Goal: Information Seeking & Learning: Compare options

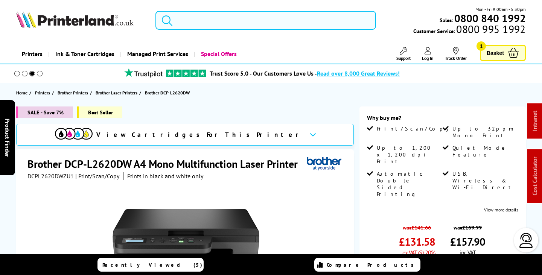
click at [212, 14] on input "search" at bounding box center [265, 20] width 220 height 19
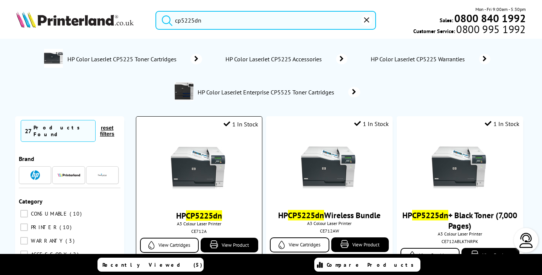
type input "cp5225dn"
click at [212, 165] on img at bounding box center [199, 169] width 56 height 56
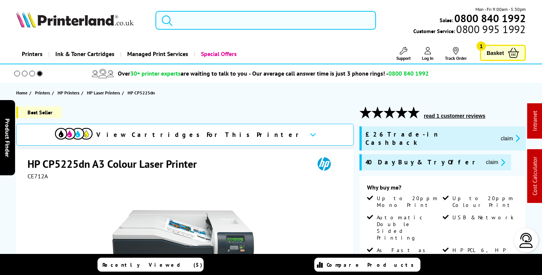
click at [197, 22] on input "search" at bounding box center [265, 20] width 220 height 19
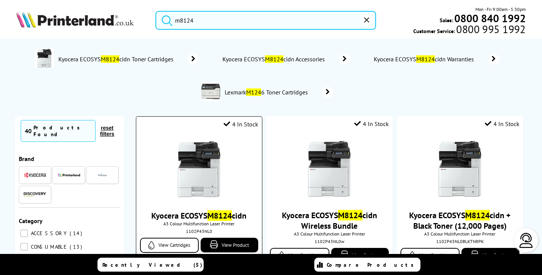
type input "m8124"
click at [205, 160] on img at bounding box center [199, 169] width 56 height 56
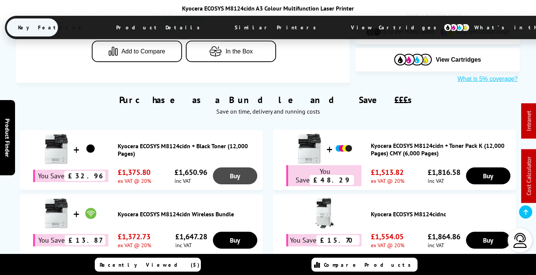
scroll to position [452, 0]
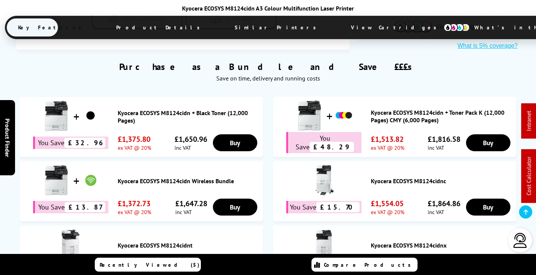
click at [194, 177] on link "Kyocera ECOSYS M8124cidn Wireless Bundle" at bounding box center [189, 181] width 142 height 8
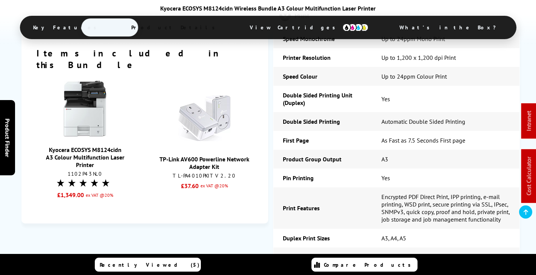
scroll to position [866, 0]
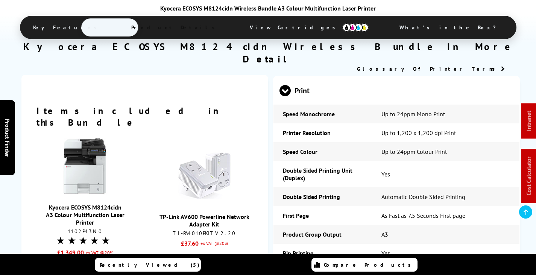
click at [343, 30] on img at bounding box center [356, 27] width 26 height 8
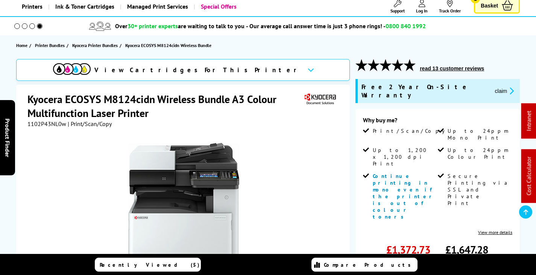
scroll to position [0, 0]
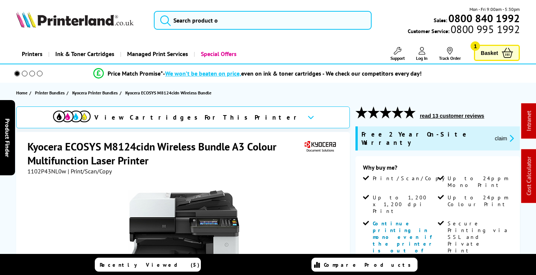
click at [56, 171] on span "1102P43NL0w" at bounding box center [46, 171] width 39 height 8
copy span "1102P43NL0w"
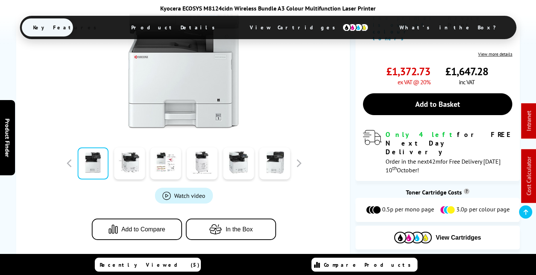
click at [266, 23] on span "View Cartridges" at bounding box center [310, 28] width 142 height 20
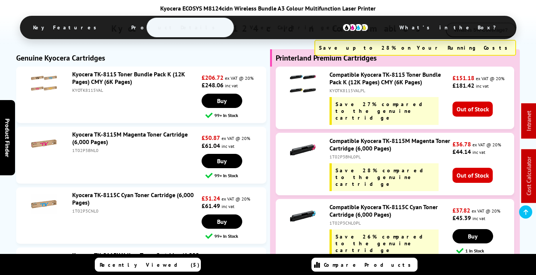
scroll to position [1908, 0]
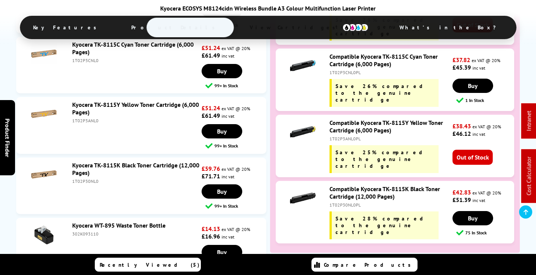
click at [88, 178] on div "1T02P30NL0" at bounding box center [136, 181] width 128 height 6
copy div "1T02P30NL0"
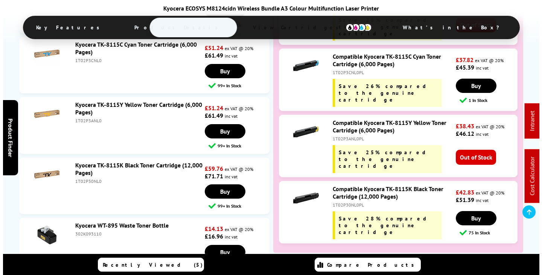
scroll to position [0, 0]
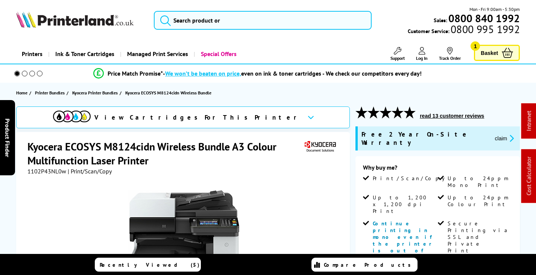
click at [507, 134] on icon "promo-description" at bounding box center [510, 138] width 7 height 8
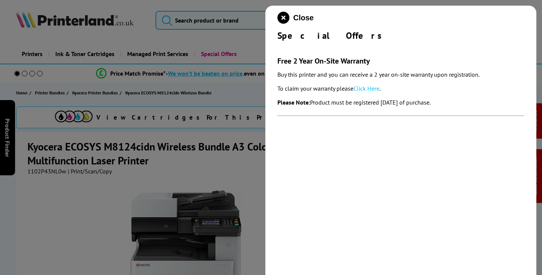
click at [369, 88] on link "Click Here" at bounding box center [366, 89] width 26 height 8
click at [286, 17] on icon "close modal" at bounding box center [283, 18] width 12 height 12
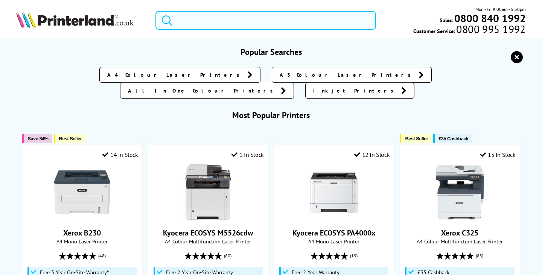
click at [198, 17] on input "search" at bounding box center [265, 20] width 220 height 19
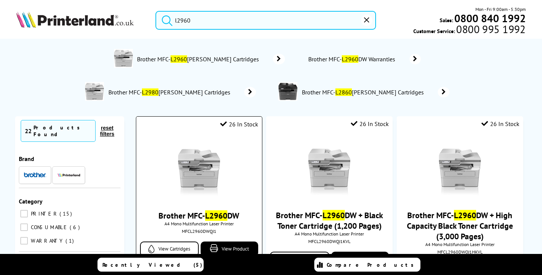
type input "l2960"
click at [192, 166] on img at bounding box center [199, 169] width 56 height 56
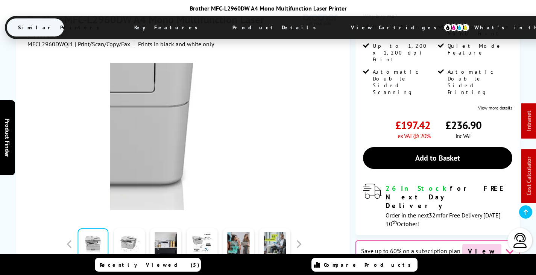
scroll to position [38, 0]
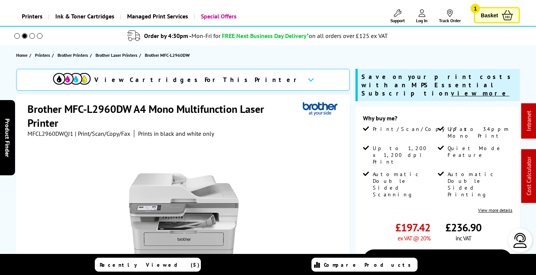
click at [399, 15] on icon at bounding box center [398, 13] width 8 height 8
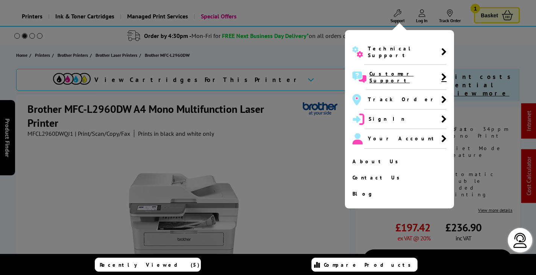
click at [381, 70] on span "Customer Support" at bounding box center [406, 77] width 72 height 14
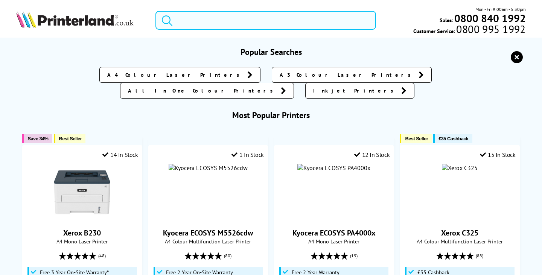
drag, startPoint x: 274, startPoint y: 22, endPoint x: 265, endPoint y: 5, distance: 19.0
click at [274, 21] on input "search" at bounding box center [265, 20] width 220 height 19
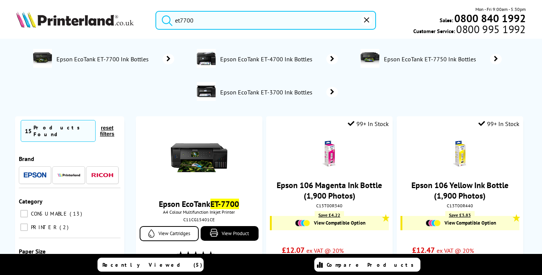
drag, startPoint x: 109, startPoint y: 16, endPoint x: 114, endPoint y: 19, distance: 6.3
click at [110, 18] on div "et7700 Mon - Fri 9:00am - 5:30pm Sales: 0800 840 1992 Customer Service: 0800 99…" at bounding box center [271, 22] width 542 height 33
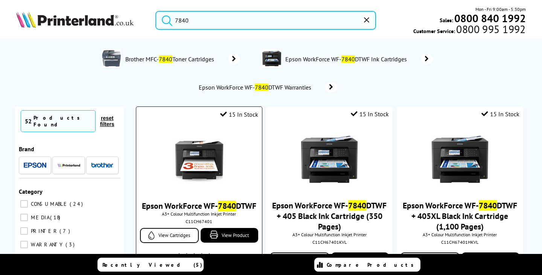
type input "7840"
click at [211, 157] on img at bounding box center [199, 159] width 56 height 56
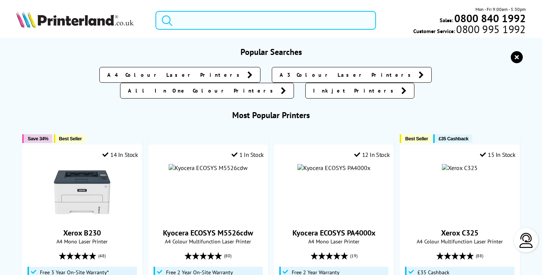
click at [213, 22] on input "search" at bounding box center [265, 20] width 220 height 19
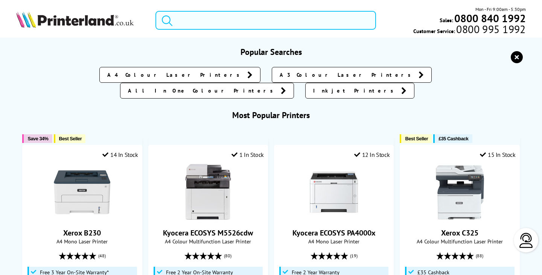
click at [262, 24] on input "search" at bounding box center [265, 20] width 220 height 19
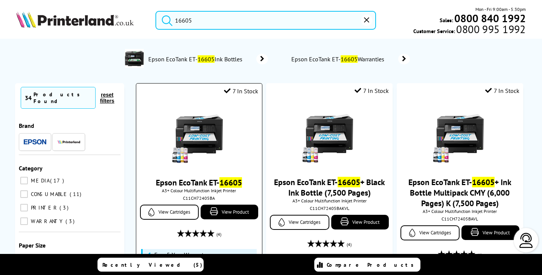
type input "16605"
click at [215, 133] on img at bounding box center [199, 136] width 56 height 56
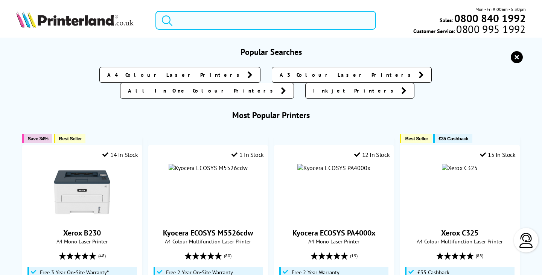
click at [211, 18] on input "search" at bounding box center [265, 20] width 220 height 19
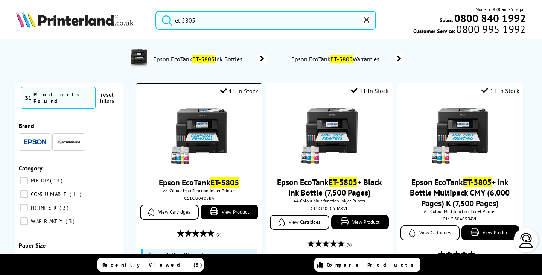
type input "et-5805"
click at [210, 124] on img at bounding box center [199, 136] width 56 height 56
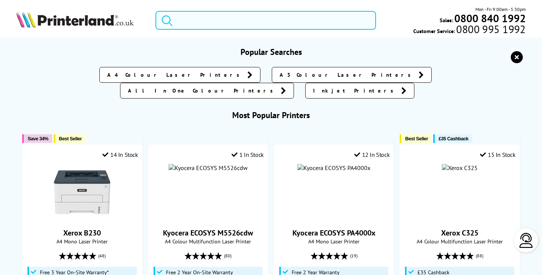
click at [261, 21] on input "search" at bounding box center [265, 20] width 220 height 19
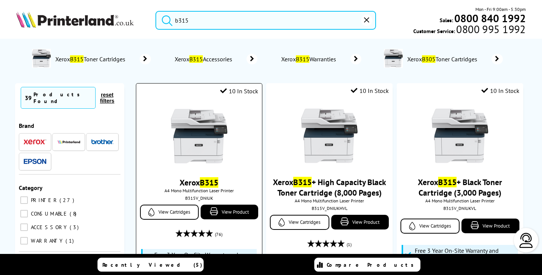
type input "b315"
click at [199, 164] on img at bounding box center [199, 136] width 56 height 56
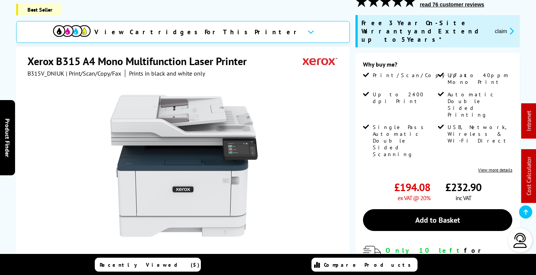
scroll to position [113, 0]
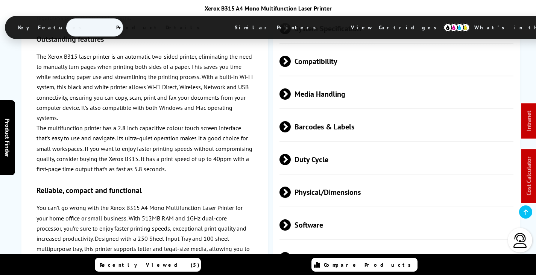
click at [338, 178] on span "Physical/Dimensions" at bounding box center [397, 192] width 234 height 28
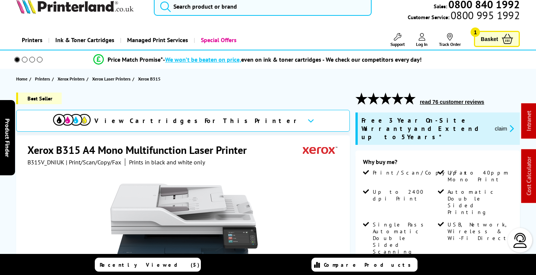
scroll to position [188, 0]
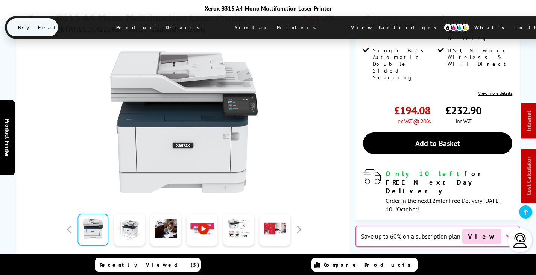
click at [340, 25] on span "View Cartridges" at bounding box center [397, 28] width 115 height 20
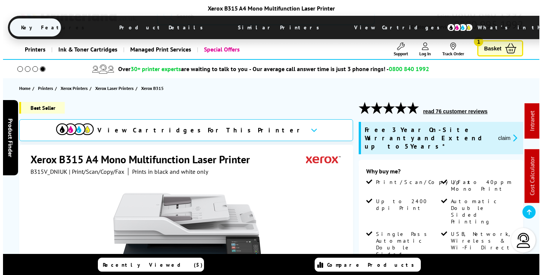
scroll to position [0, 0]
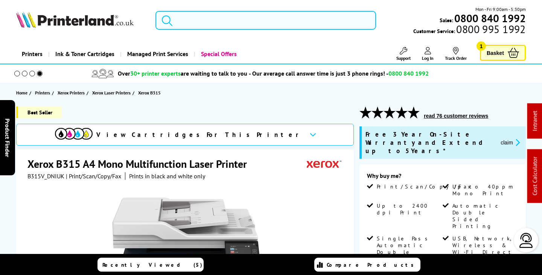
click at [235, 18] on input "search" at bounding box center [265, 20] width 220 height 19
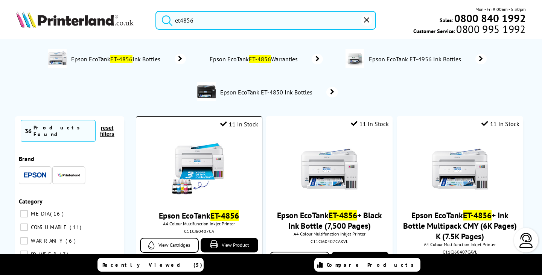
type input "et4856"
click at [204, 157] on img at bounding box center [199, 169] width 56 height 56
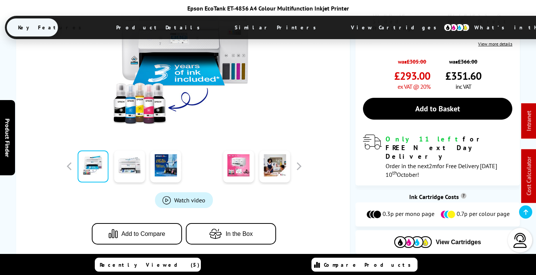
click at [340, 21] on span "View Cartridges" at bounding box center [397, 28] width 115 height 20
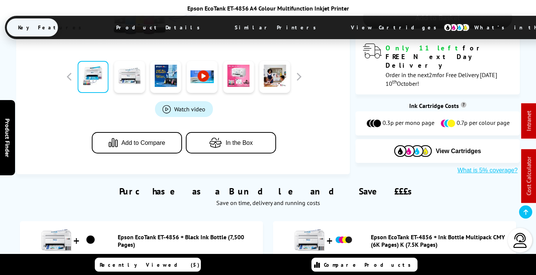
scroll to position [275, 0]
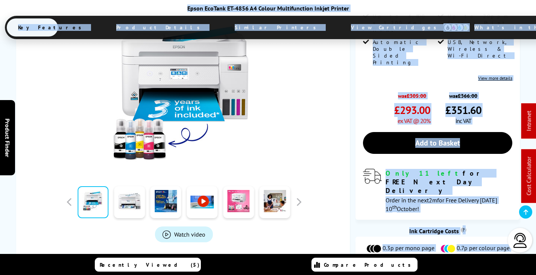
drag, startPoint x: 536, startPoint y: 26, endPoint x: 541, endPoint y: -5, distance: 31.0
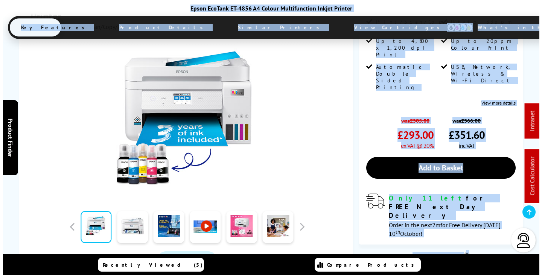
scroll to position [0, 0]
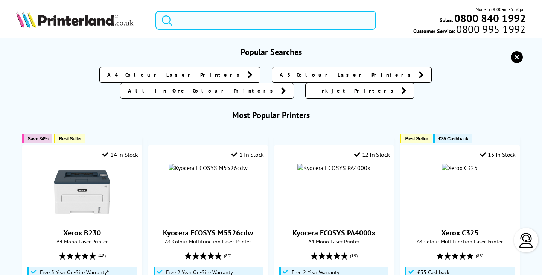
click at [280, 22] on input "search" at bounding box center [265, 20] width 220 height 19
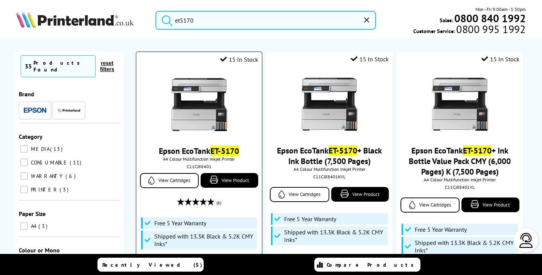
scroll to position [113, 0]
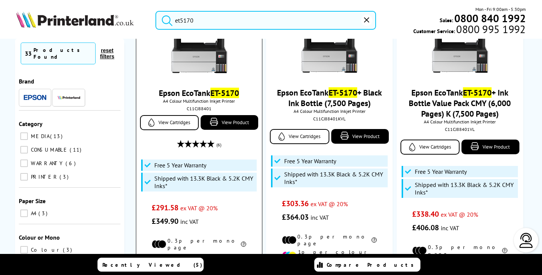
type input "et5170"
click at [196, 51] on img at bounding box center [199, 46] width 56 height 56
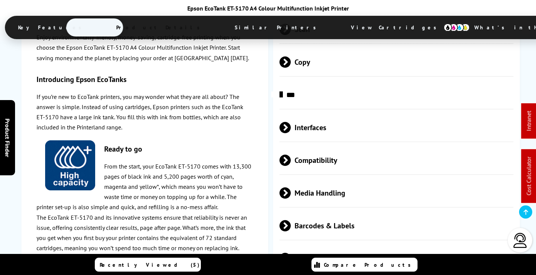
scroll to position [1393, 0]
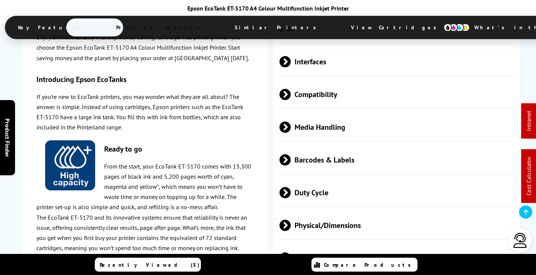
click at [328, 178] on span "Duty Cycle" at bounding box center [397, 192] width 234 height 28
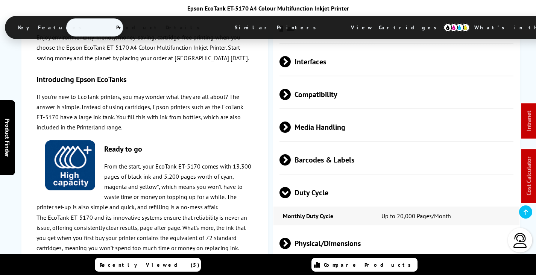
click at [339, 178] on span "Duty Cycle" at bounding box center [397, 192] width 234 height 28
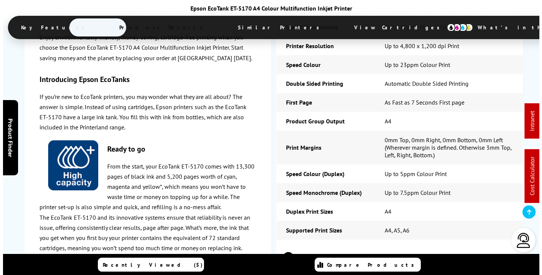
scroll to position [0, 0]
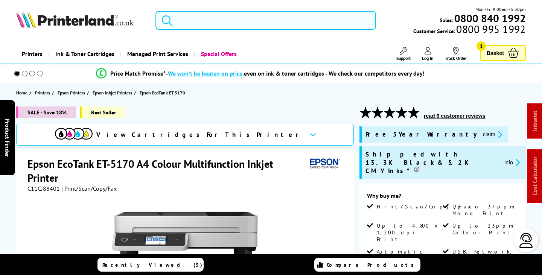
click at [210, 14] on input "search" at bounding box center [265, 20] width 220 height 19
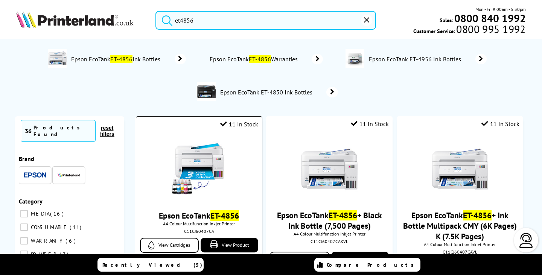
type input "et4856"
click at [202, 167] on img at bounding box center [199, 169] width 56 height 56
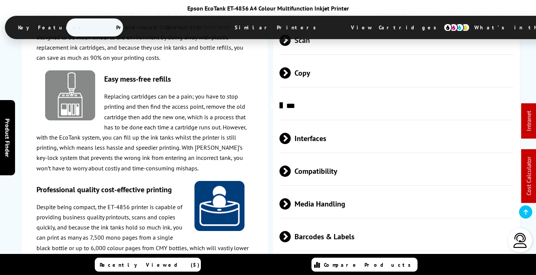
scroll to position [1242, 0]
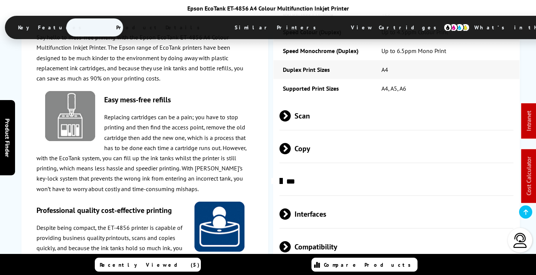
click at [334, 102] on span "Scan" at bounding box center [397, 116] width 234 height 28
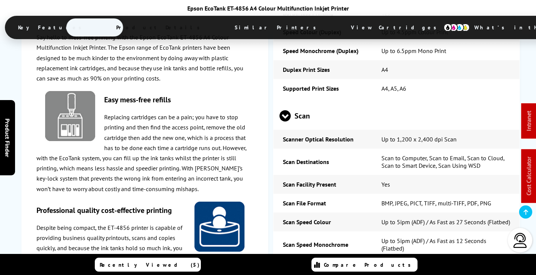
click at [336, 102] on span "Scan" at bounding box center [397, 116] width 234 height 28
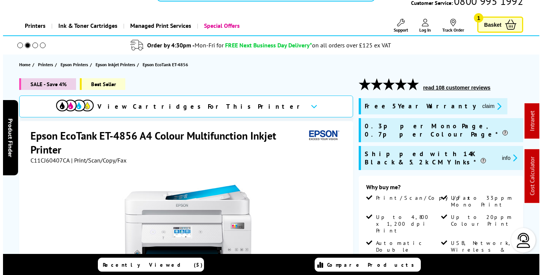
scroll to position [0, 0]
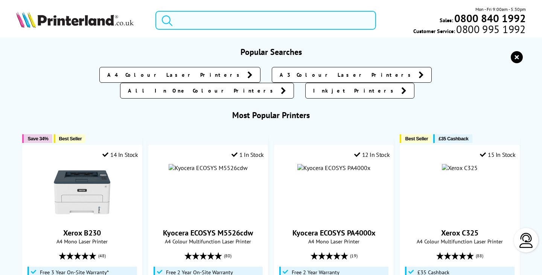
click at [221, 17] on input "search" at bounding box center [265, 20] width 220 height 19
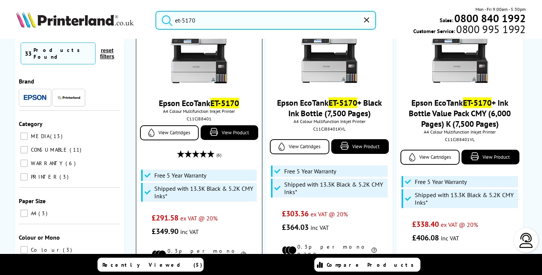
scroll to position [75, 0]
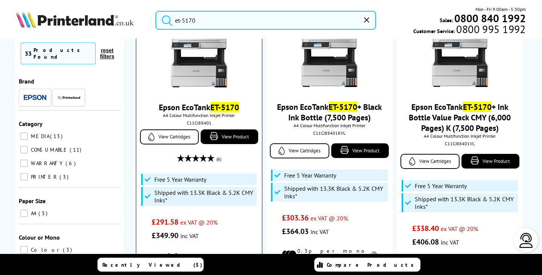
type input "et-5170"
click at [192, 64] on img at bounding box center [199, 61] width 56 height 56
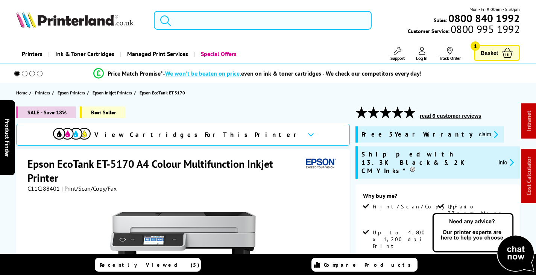
click at [222, 15] on input "search" at bounding box center [263, 20] width 218 height 19
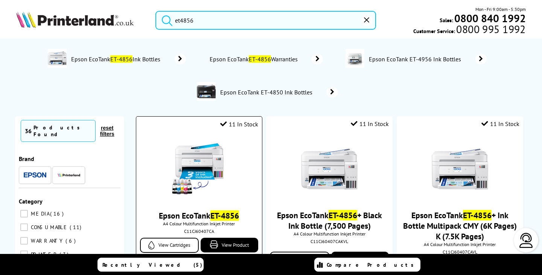
type input "et4856"
click at [190, 166] on img at bounding box center [199, 169] width 56 height 56
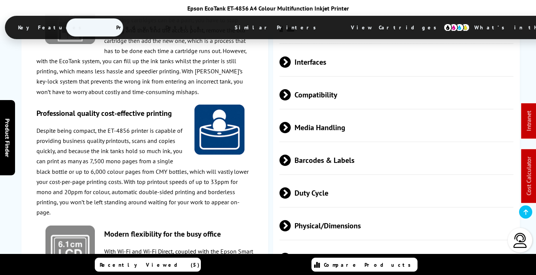
scroll to position [1430, 0]
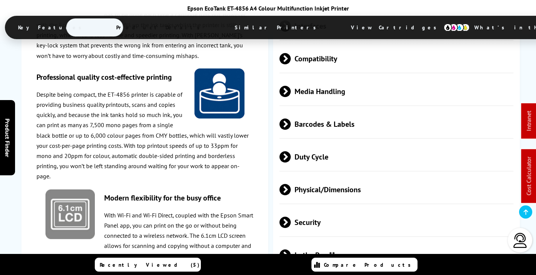
click at [346, 175] on span "Physical/Dimensions" at bounding box center [397, 189] width 234 height 28
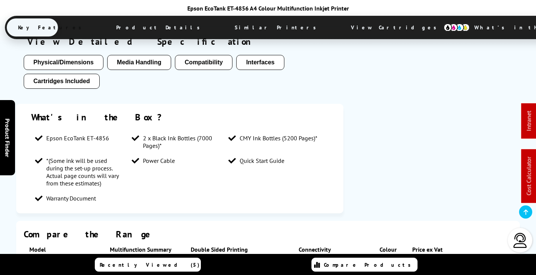
scroll to position [0, 0]
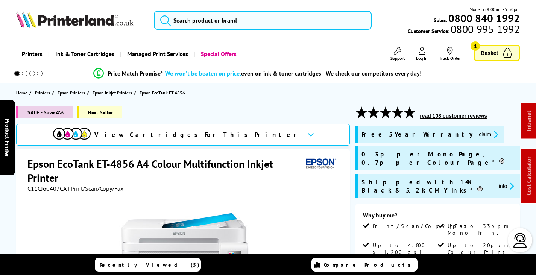
click at [47, 187] on span "C11CJ60407CA" at bounding box center [46, 189] width 39 height 8
copy span "C11CJ60407CA"
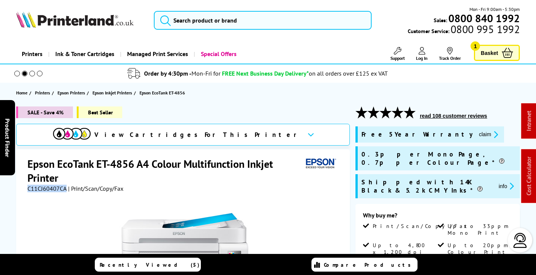
click at [477, 134] on button "claim" at bounding box center [489, 134] width 24 height 9
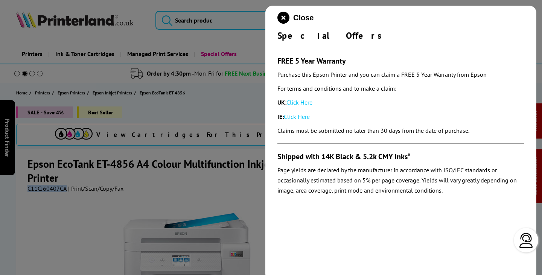
click at [302, 100] on link "Click Here" at bounding box center [299, 103] width 26 height 8
click at [285, 18] on icon "close modal" at bounding box center [283, 18] width 12 height 12
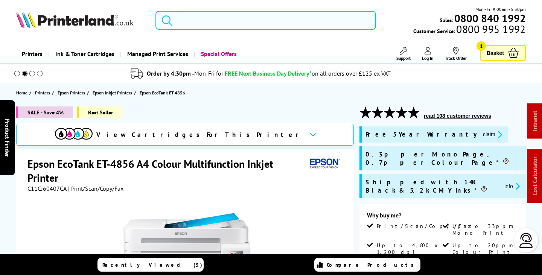
click at [179, 24] on input "search" at bounding box center [265, 20] width 220 height 19
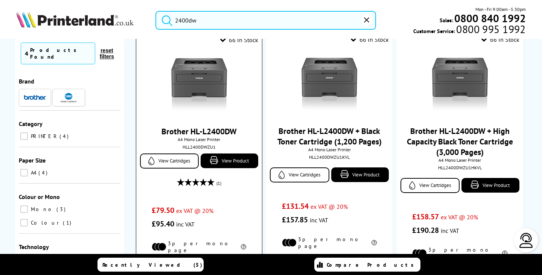
scroll to position [38, 0]
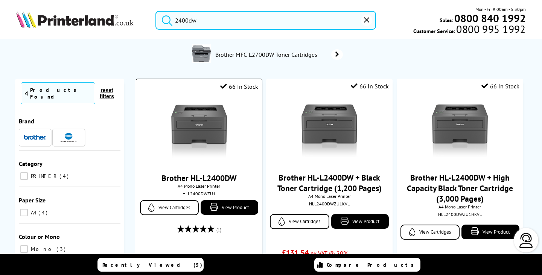
type input "2400dw"
click at [214, 132] on img at bounding box center [199, 132] width 56 height 56
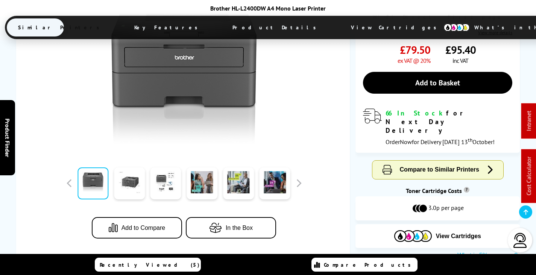
scroll to position [226, 0]
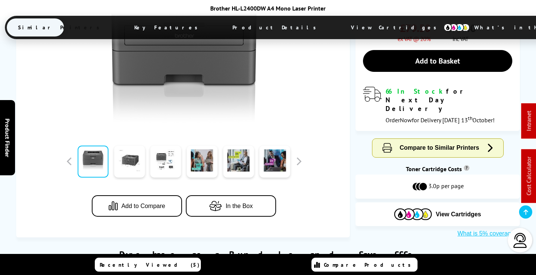
click at [340, 25] on span "View Cartridges" at bounding box center [397, 28] width 115 height 20
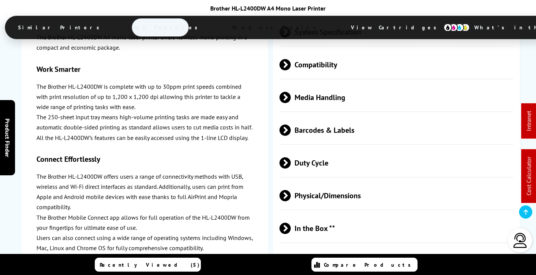
scroll to position [1739, 0]
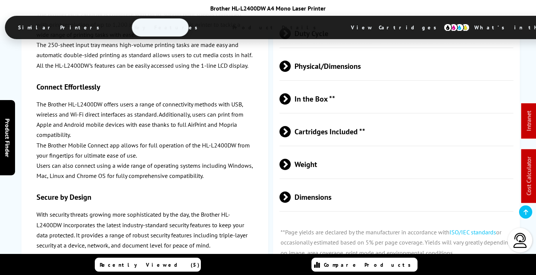
click at [355, 117] on span "Cartridges Included **" at bounding box center [397, 131] width 234 height 28
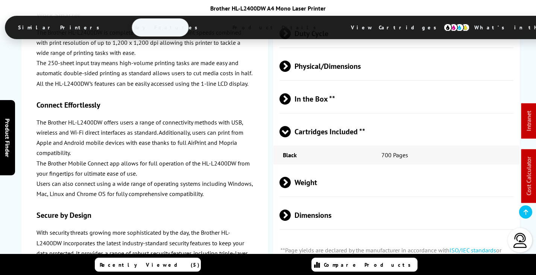
click at [355, 117] on span "Cartridges Included **" at bounding box center [397, 131] width 234 height 28
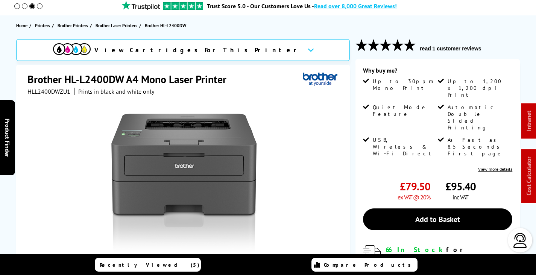
scroll to position [226, 0]
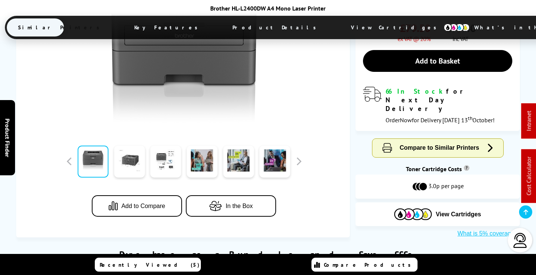
click at [340, 25] on span "View Cartridges" at bounding box center [397, 28] width 115 height 20
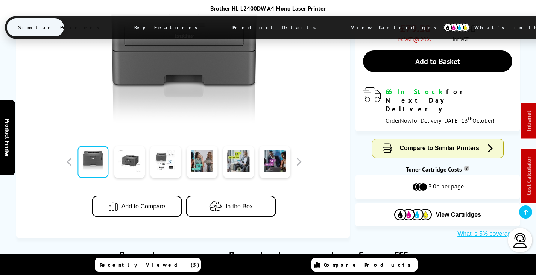
scroll to position [38, 0]
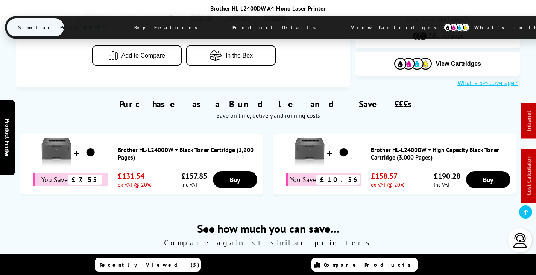
click at [340, 26] on span "View Cartridges" at bounding box center [397, 28] width 115 height 20
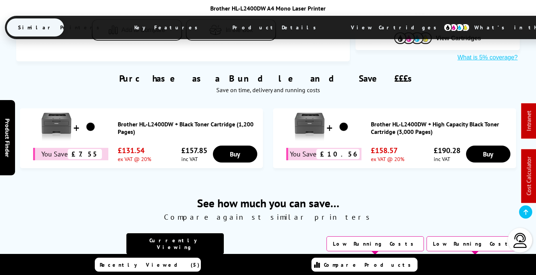
scroll to position [0, 0]
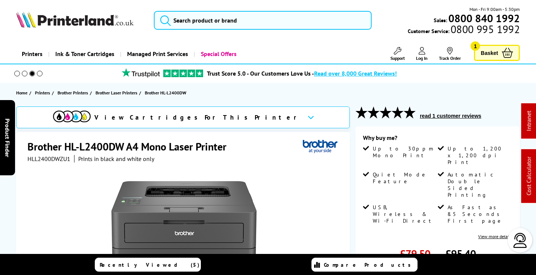
click at [46, 158] on span "HLL2400DWZU1" at bounding box center [48, 159] width 43 height 8
copy span "HLL2400DWZU1"
